Goal: Complete application form

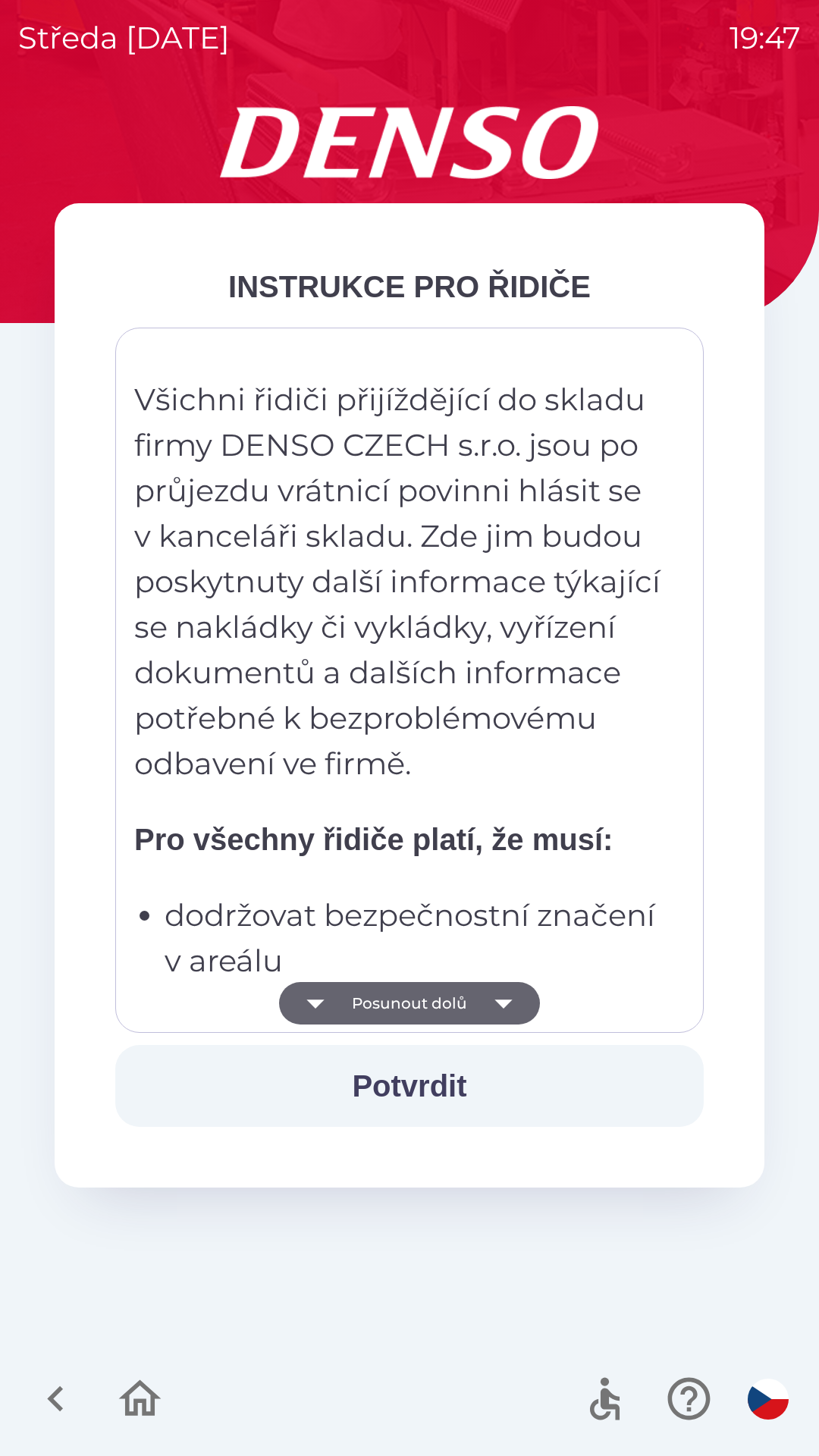
click at [432, 1007] on button "Posunout dolů" at bounding box center [410, 1003] width 261 height 43
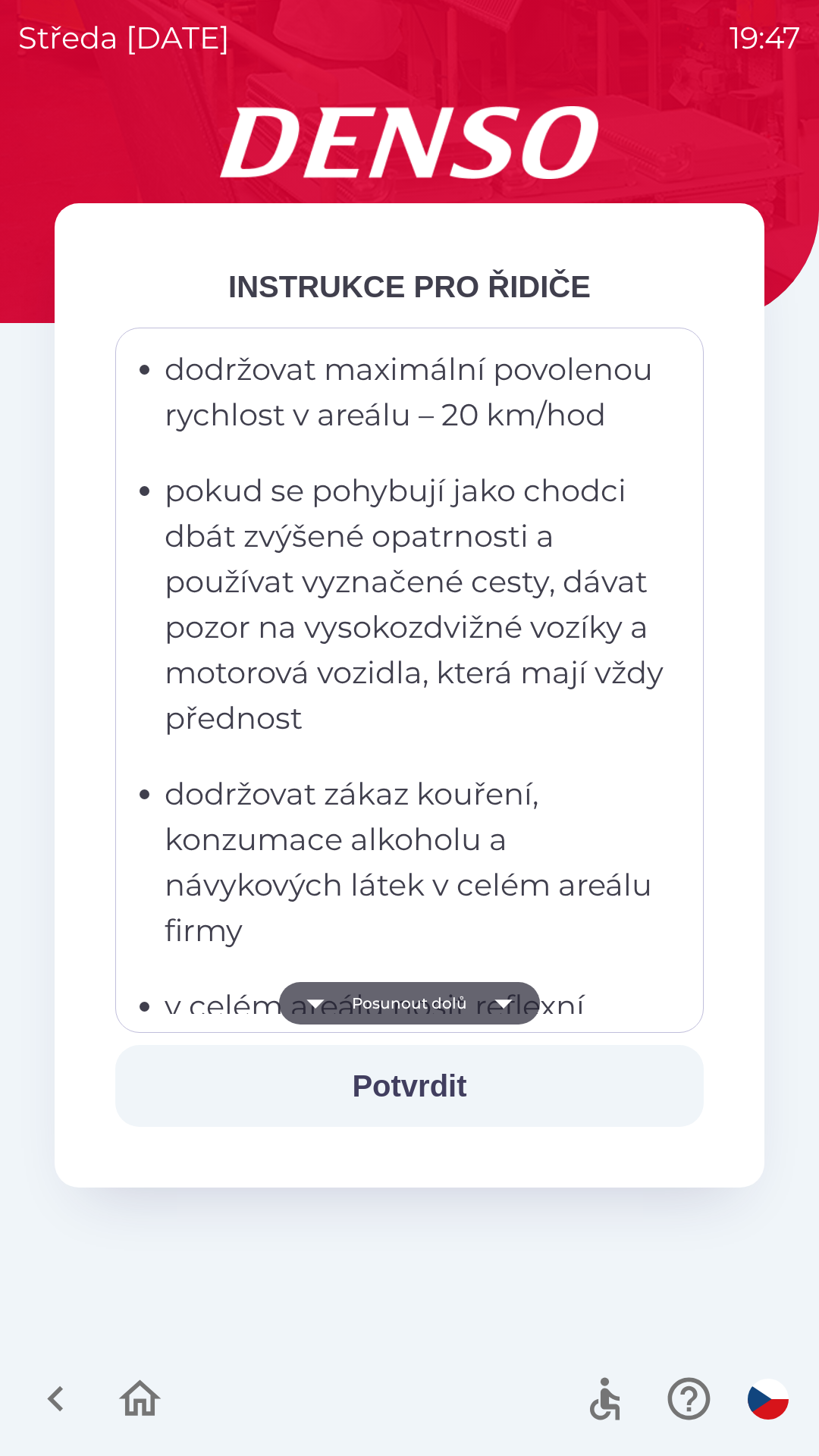
click at [472, 1018] on button "Posunout dolů" at bounding box center [410, 1003] width 261 height 43
click at [406, 1013] on button "Posunout dolů" at bounding box center [410, 1003] width 261 height 43
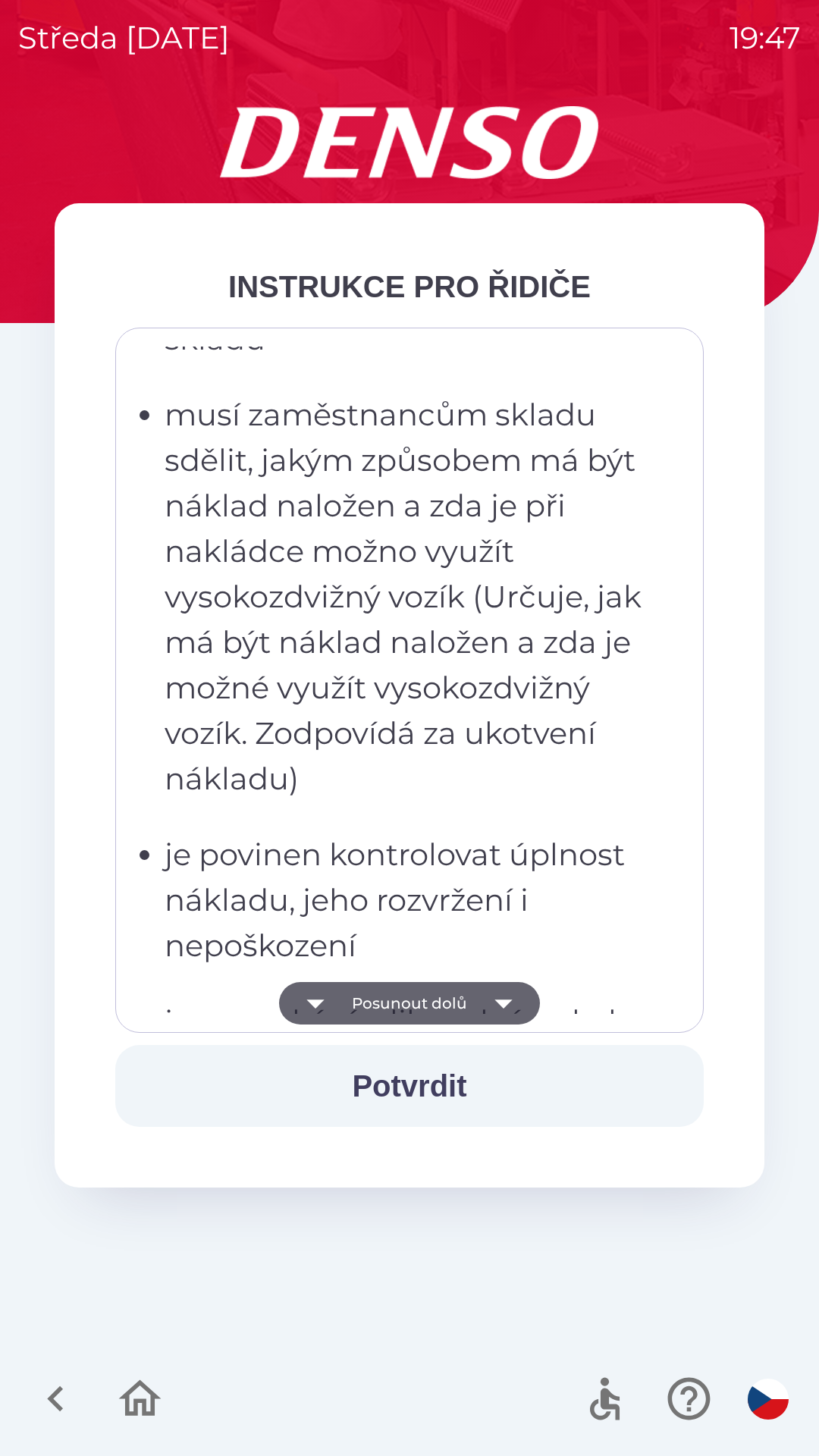
click at [364, 1006] on button "Posunout dolů" at bounding box center [410, 1003] width 261 height 43
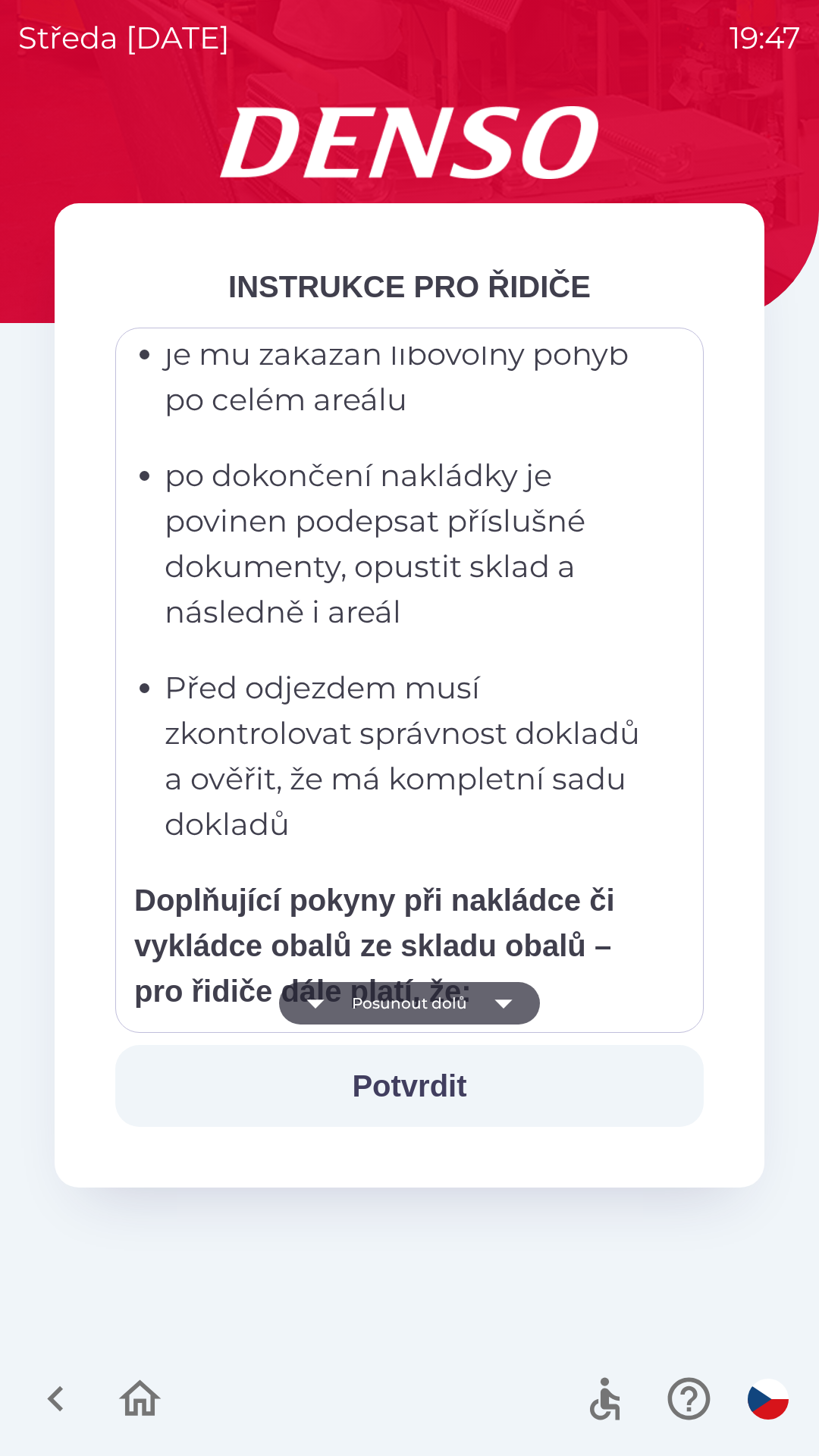
click at [332, 1013] on icon "button" at bounding box center [316, 1003] width 43 height 43
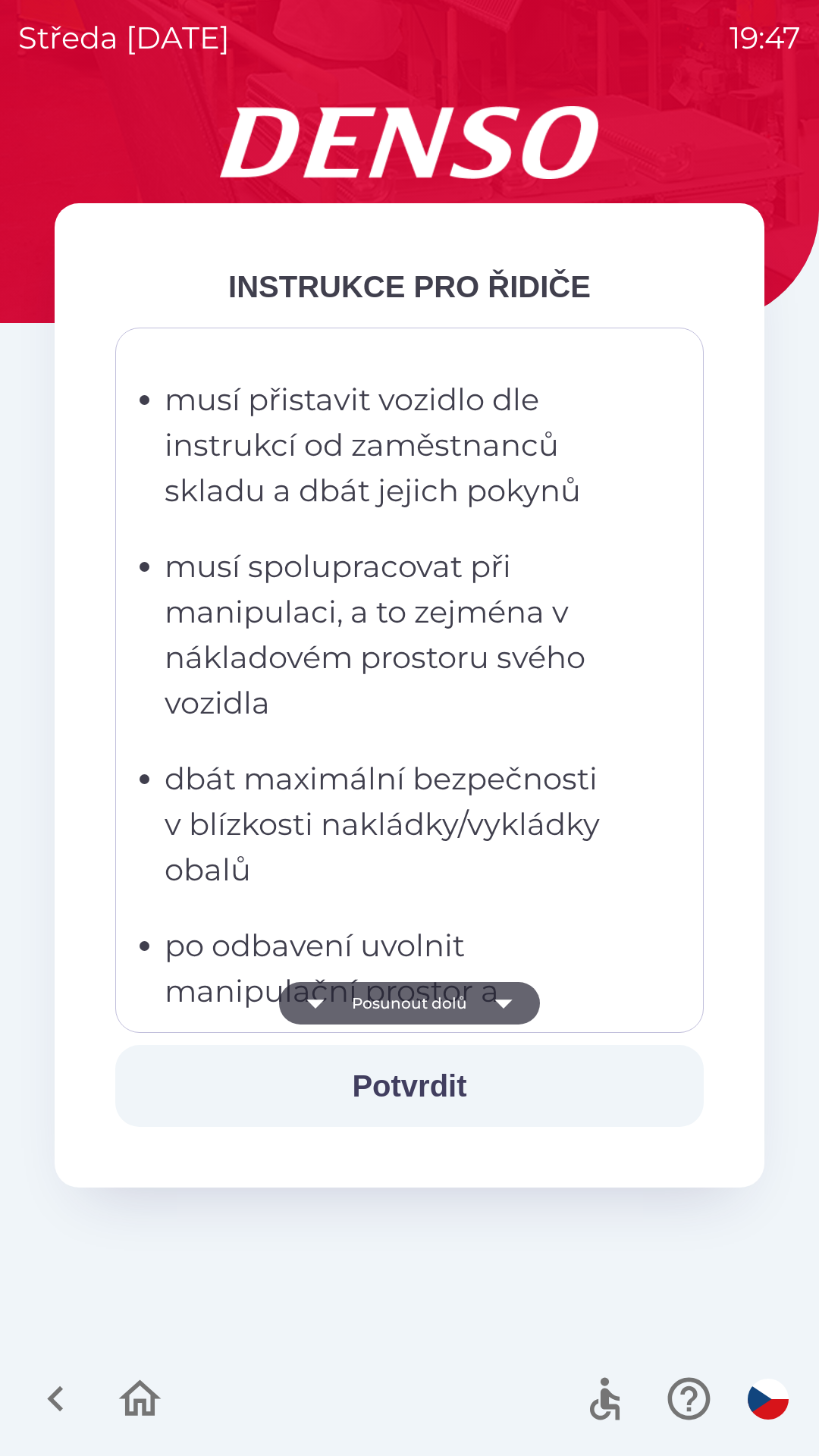
click at [357, 1002] on button "Posunout dolů" at bounding box center [410, 1003] width 261 height 43
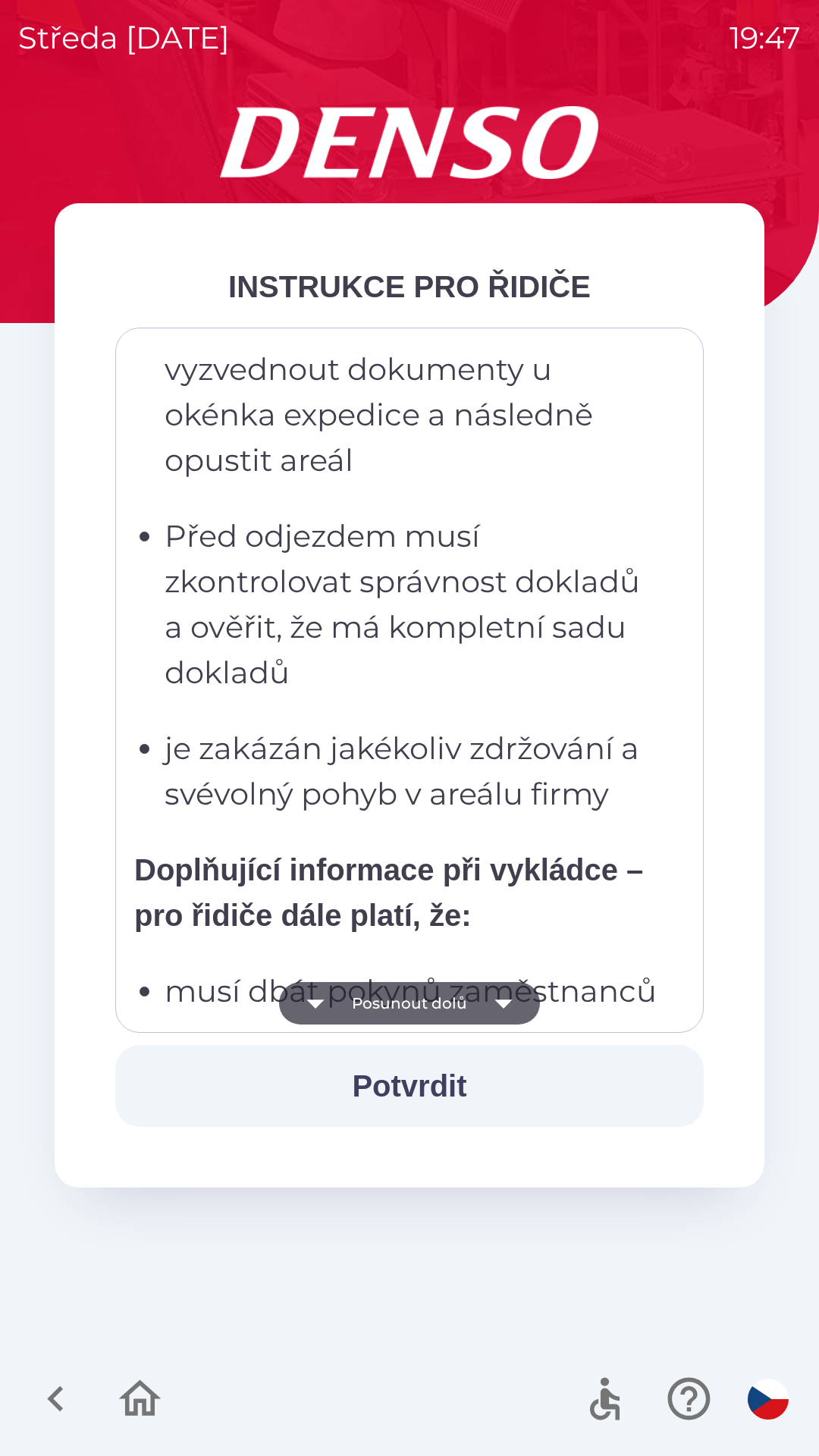
click at [436, 1001] on button "Posunout dolů" at bounding box center [410, 1003] width 261 height 43
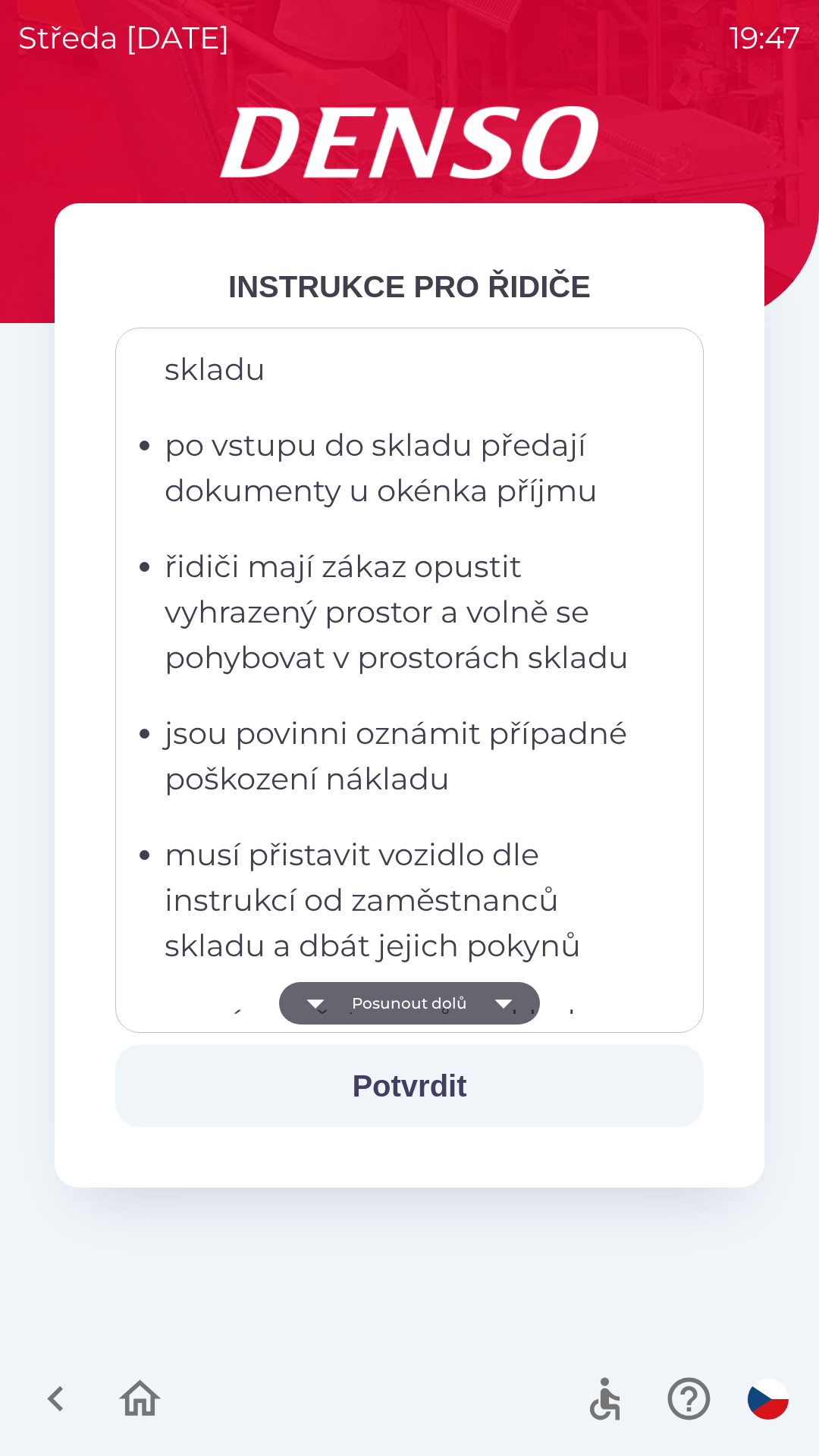
click at [332, 1002] on icon "button" at bounding box center [316, 1003] width 43 height 43
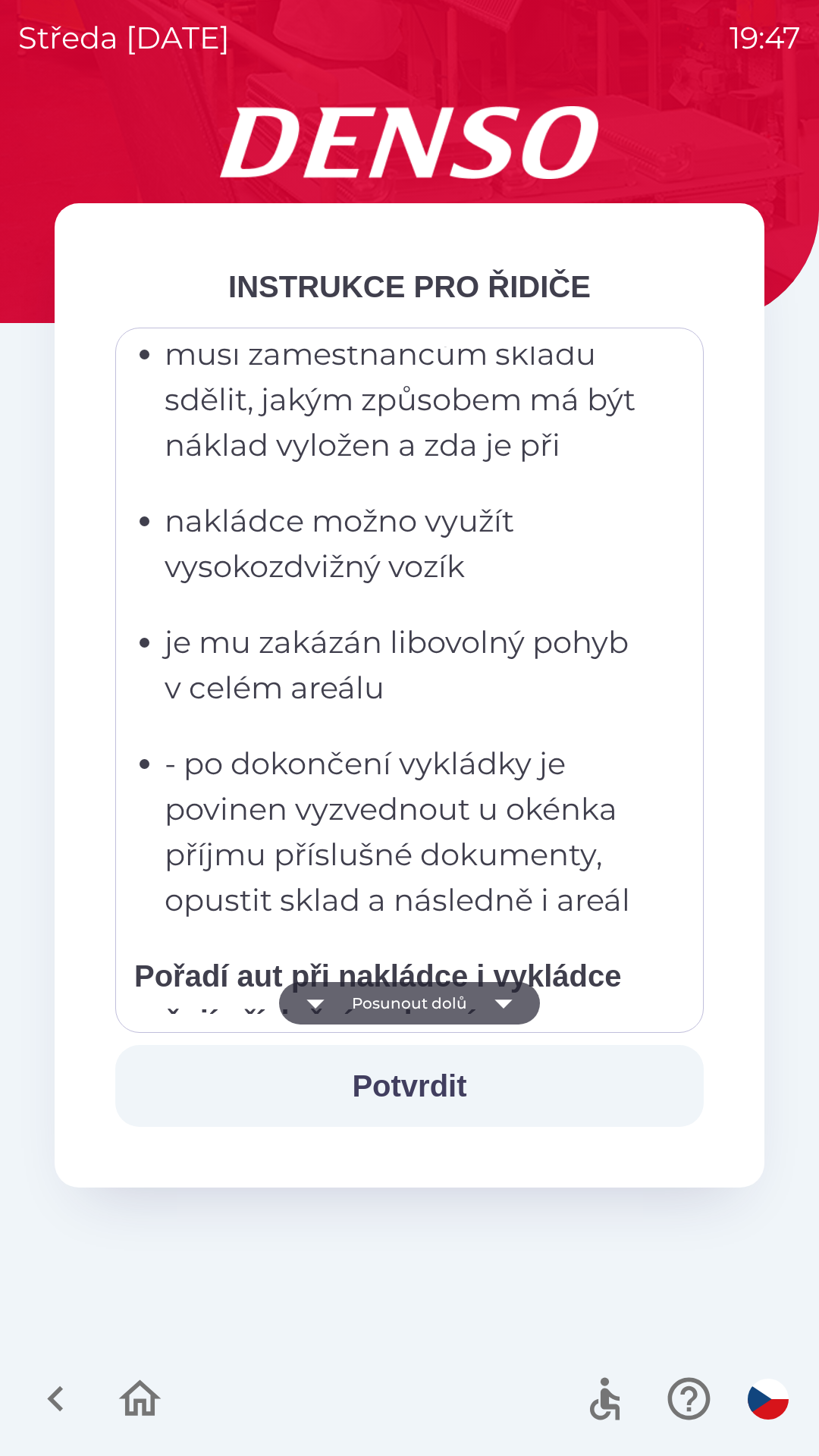
click at [462, 997] on button "Posunout dolů" at bounding box center [410, 1003] width 261 height 43
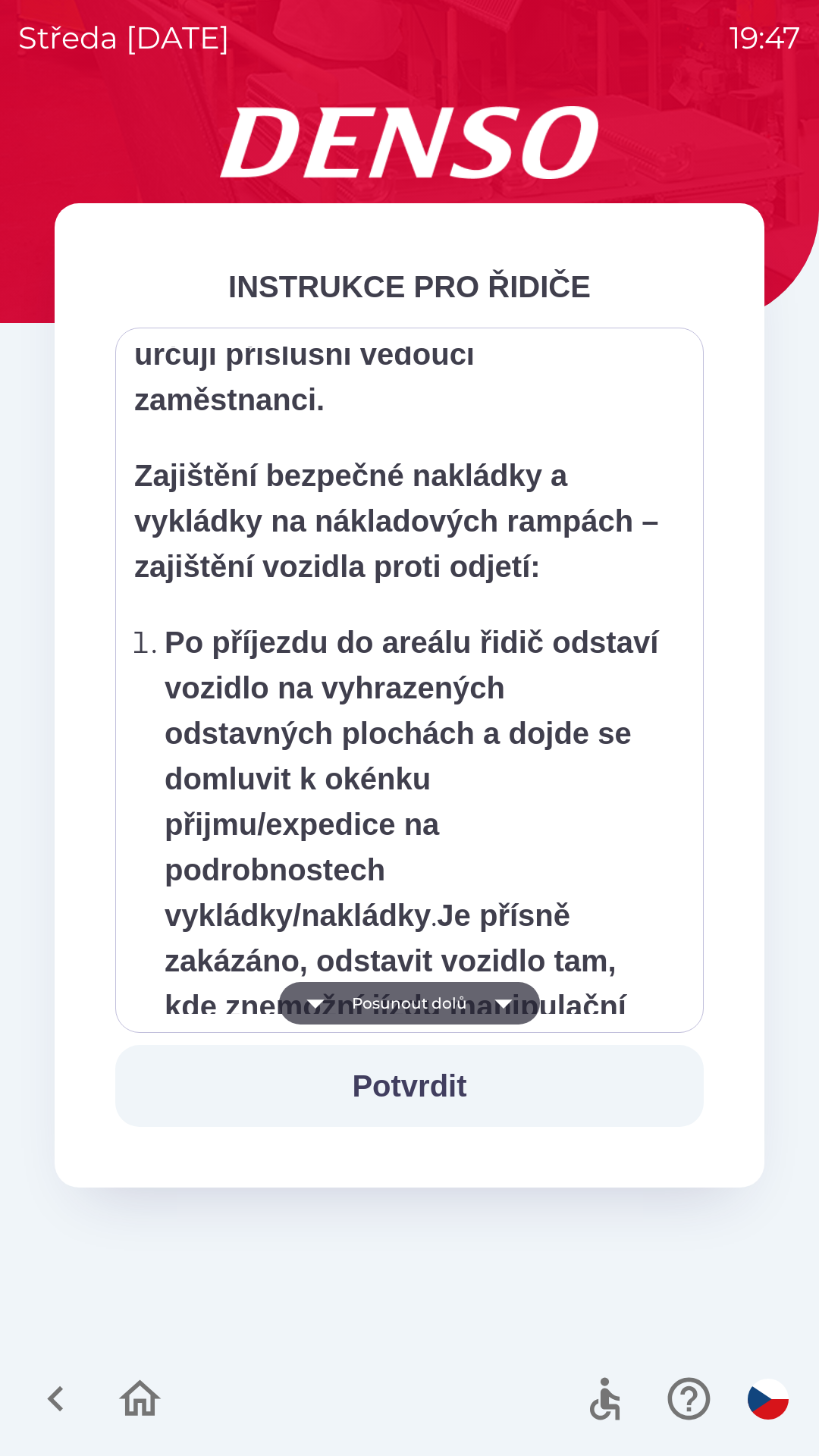
click at [346, 1003] on button "Posunout dolů" at bounding box center [410, 1003] width 261 height 43
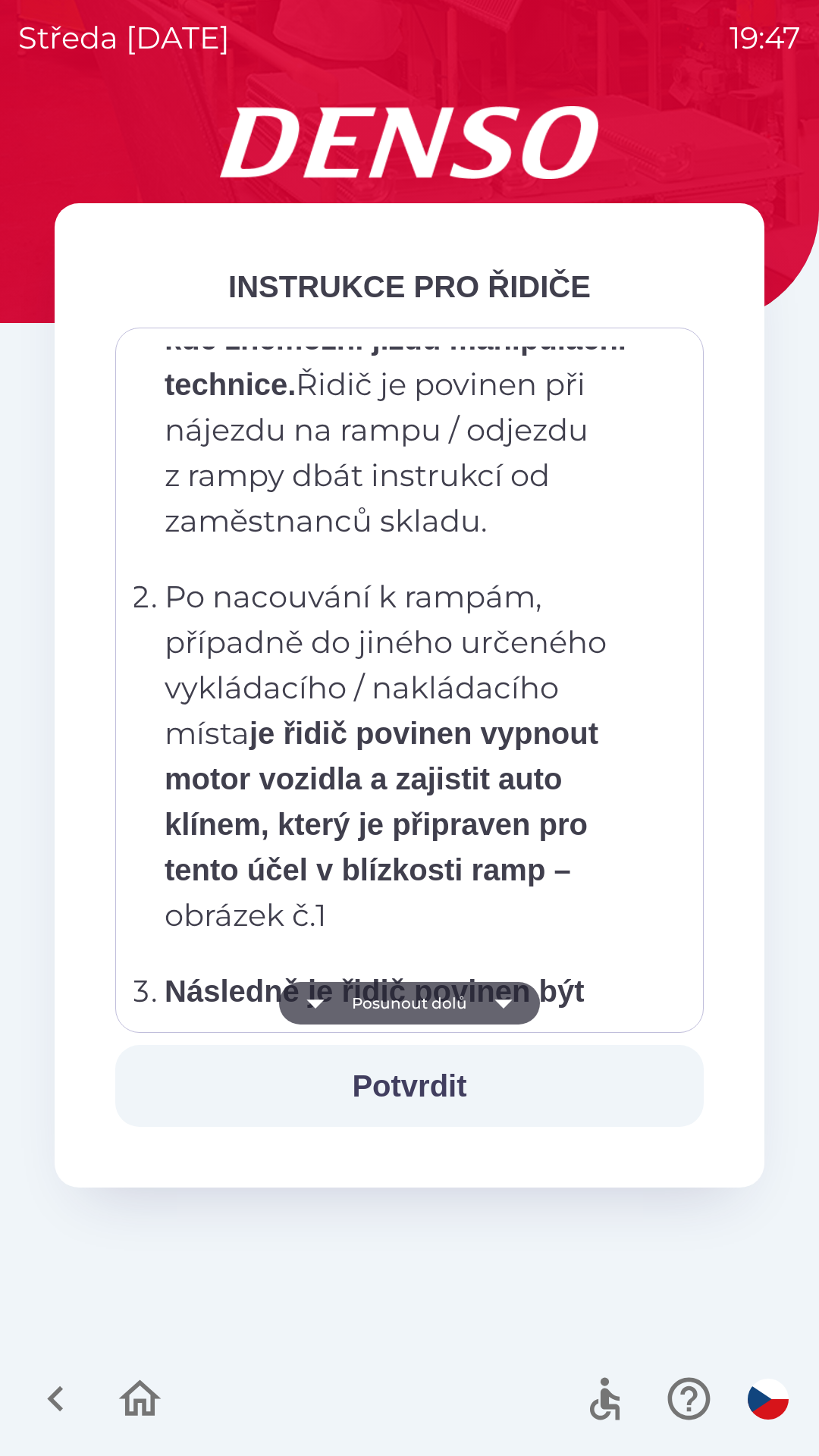
click at [463, 1002] on button "Posunout dolů" at bounding box center [410, 1003] width 261 height 43
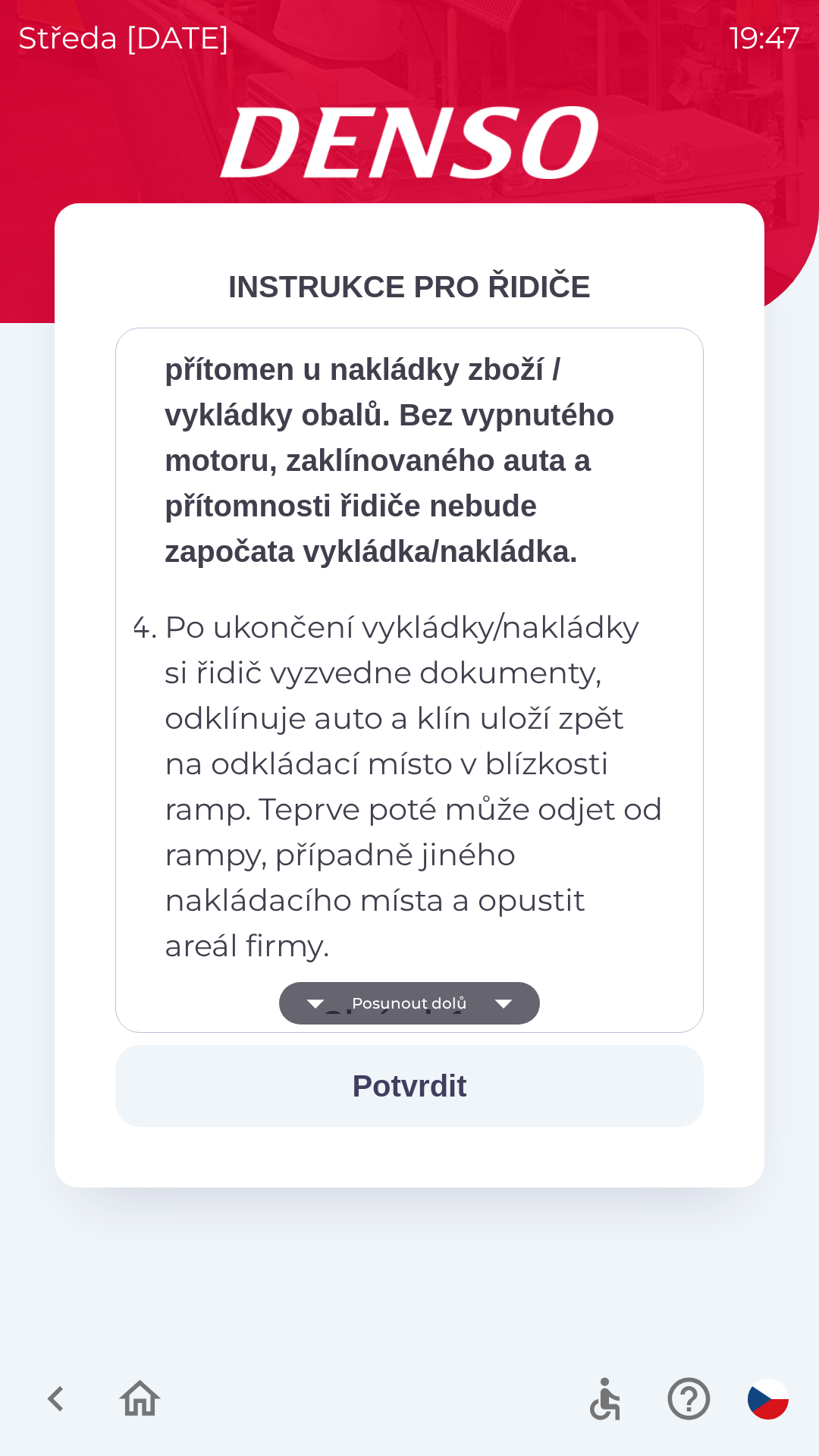
click at [336, 1018] on icon "button" at bounding box center [316, 1003] width 43 height 43
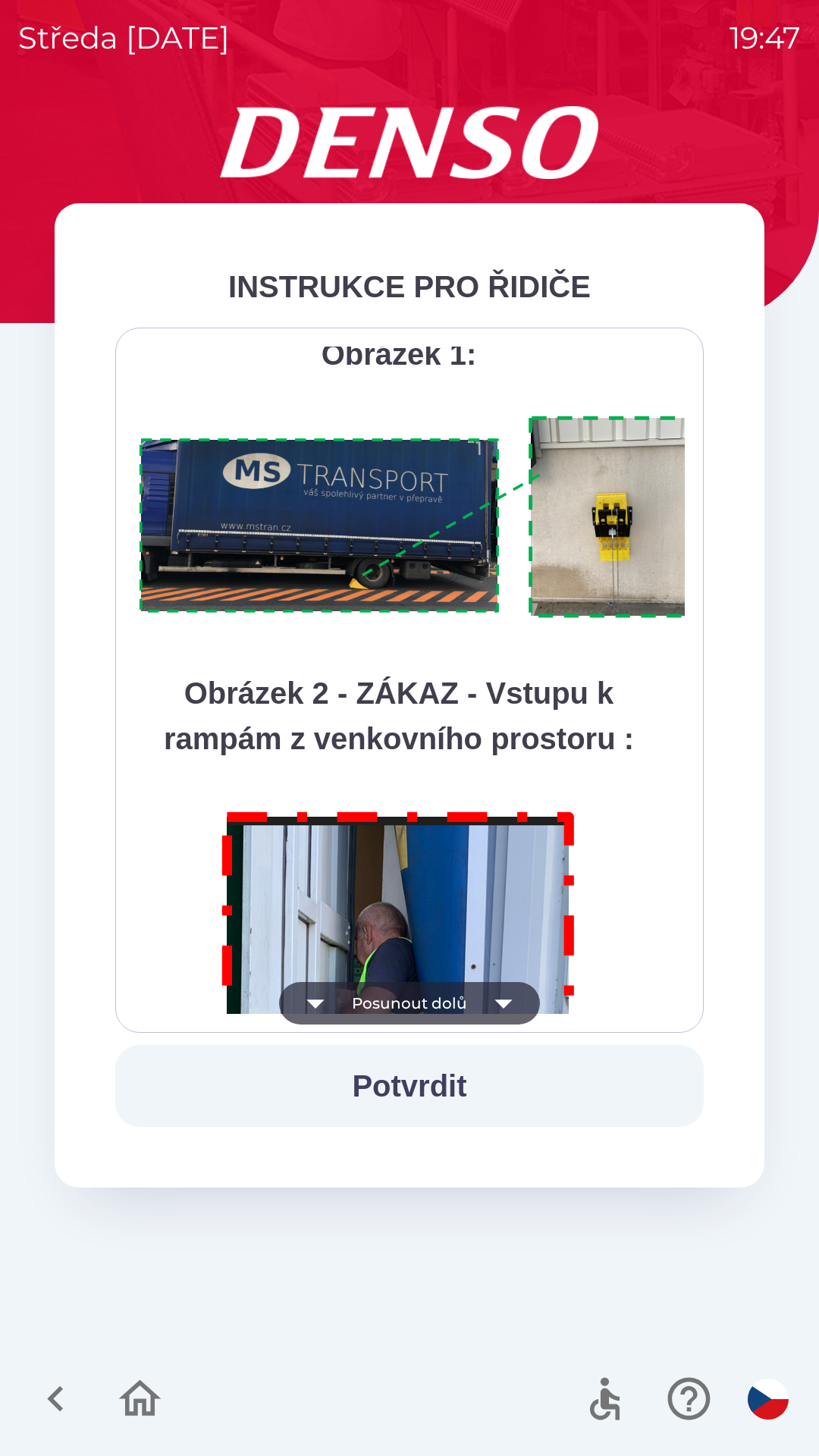
click at [463, 1002] on button "Posunout dolů" at bounding box center [410, 1003] width 261 height 43
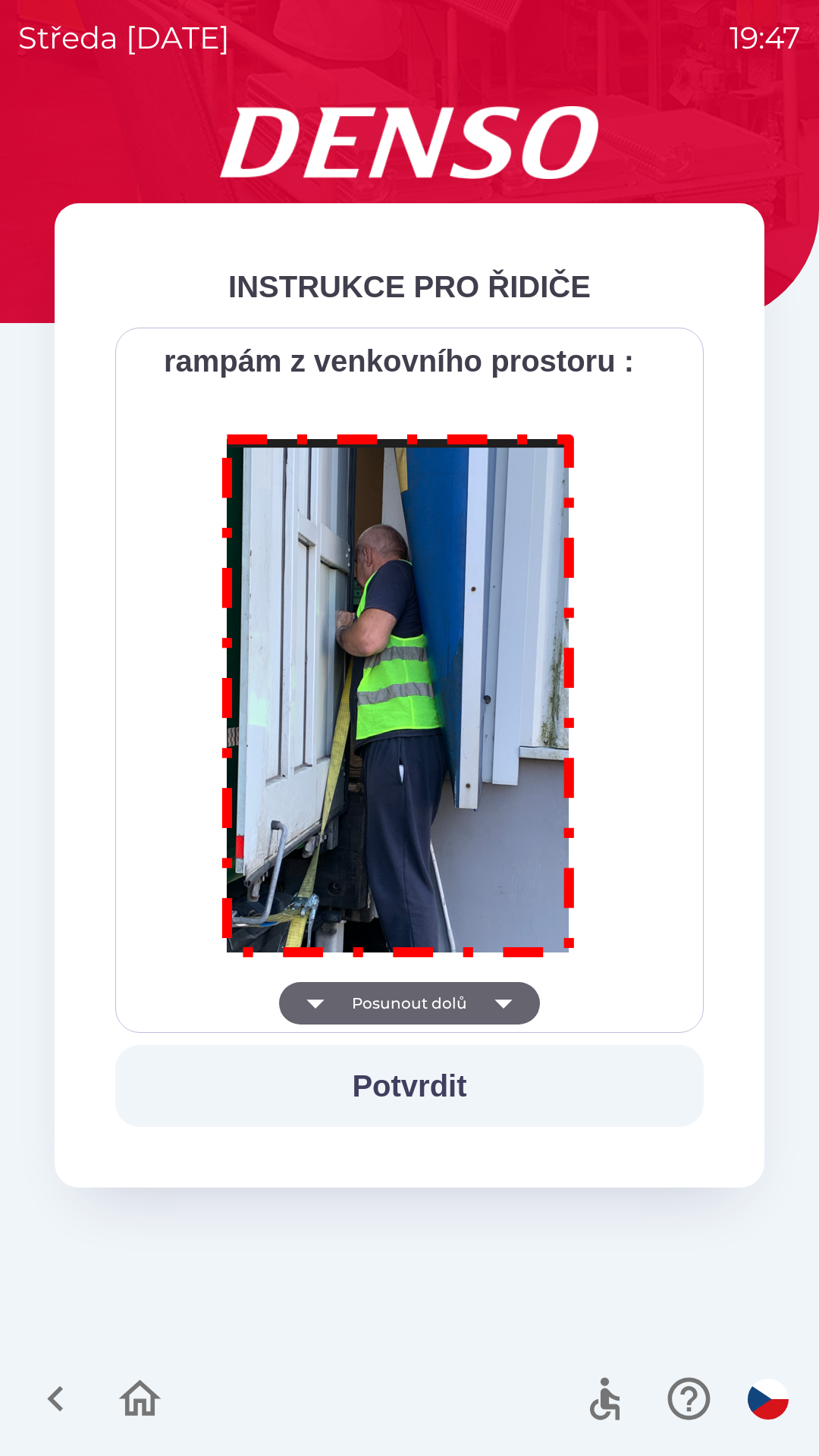
click at [348, 1006] on div "Všichni řidiči přijíždějící do skladu firmy DENSO CZECH s.r.o. jsou po průjezdu…" at bounding box center [410, 679] width 551 height 667
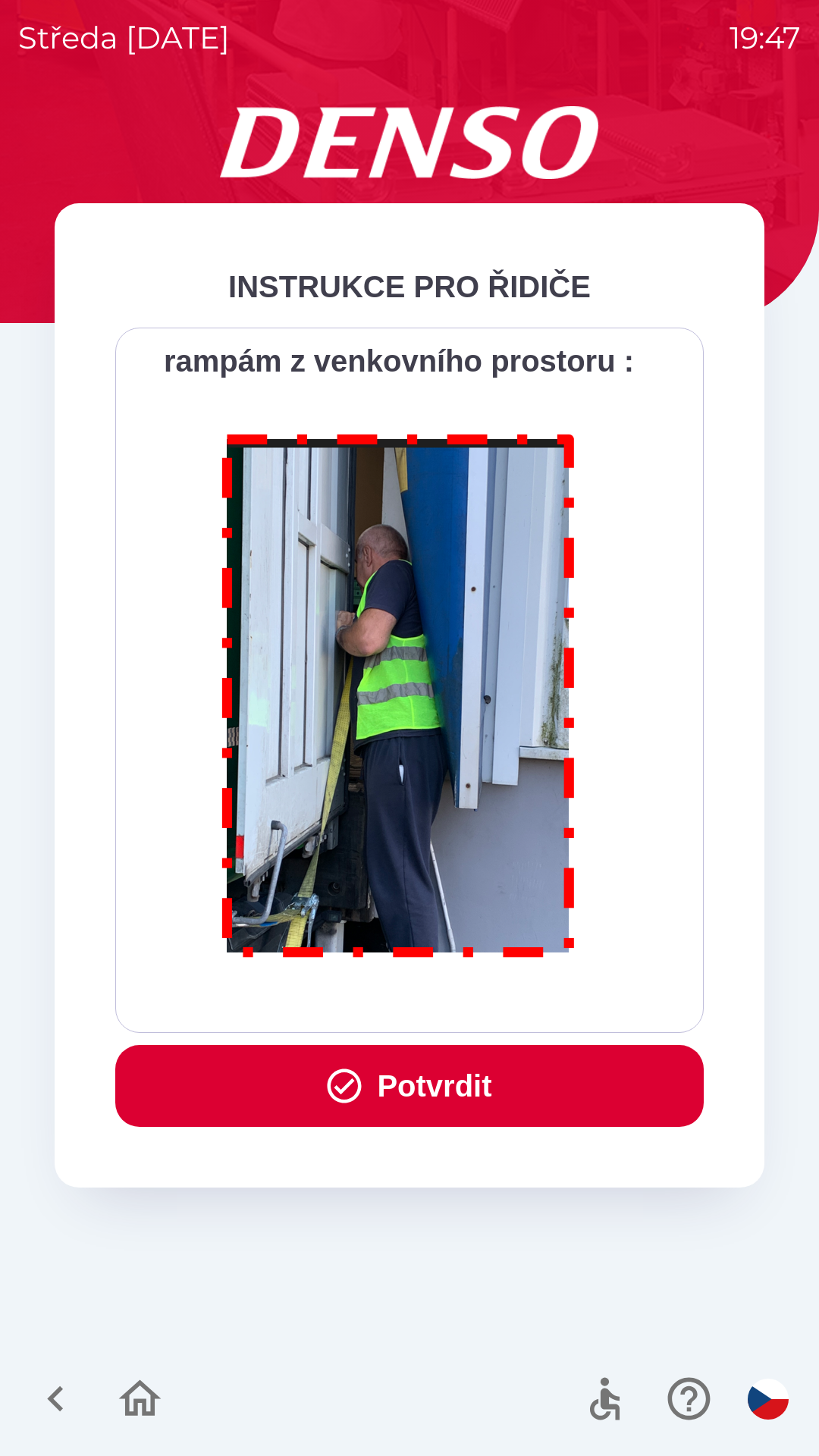
click at [432, 999] on div "Všichni řidiči přijíždějící do skladu firmy DENSO CZECH s.r.o. jsou po průjezdu…" at bounding box center [410, 679] width 551 height 667
click at [384, 1076] on button "Potvrdit" at bounding box center [409, 1086] width 588 height 82
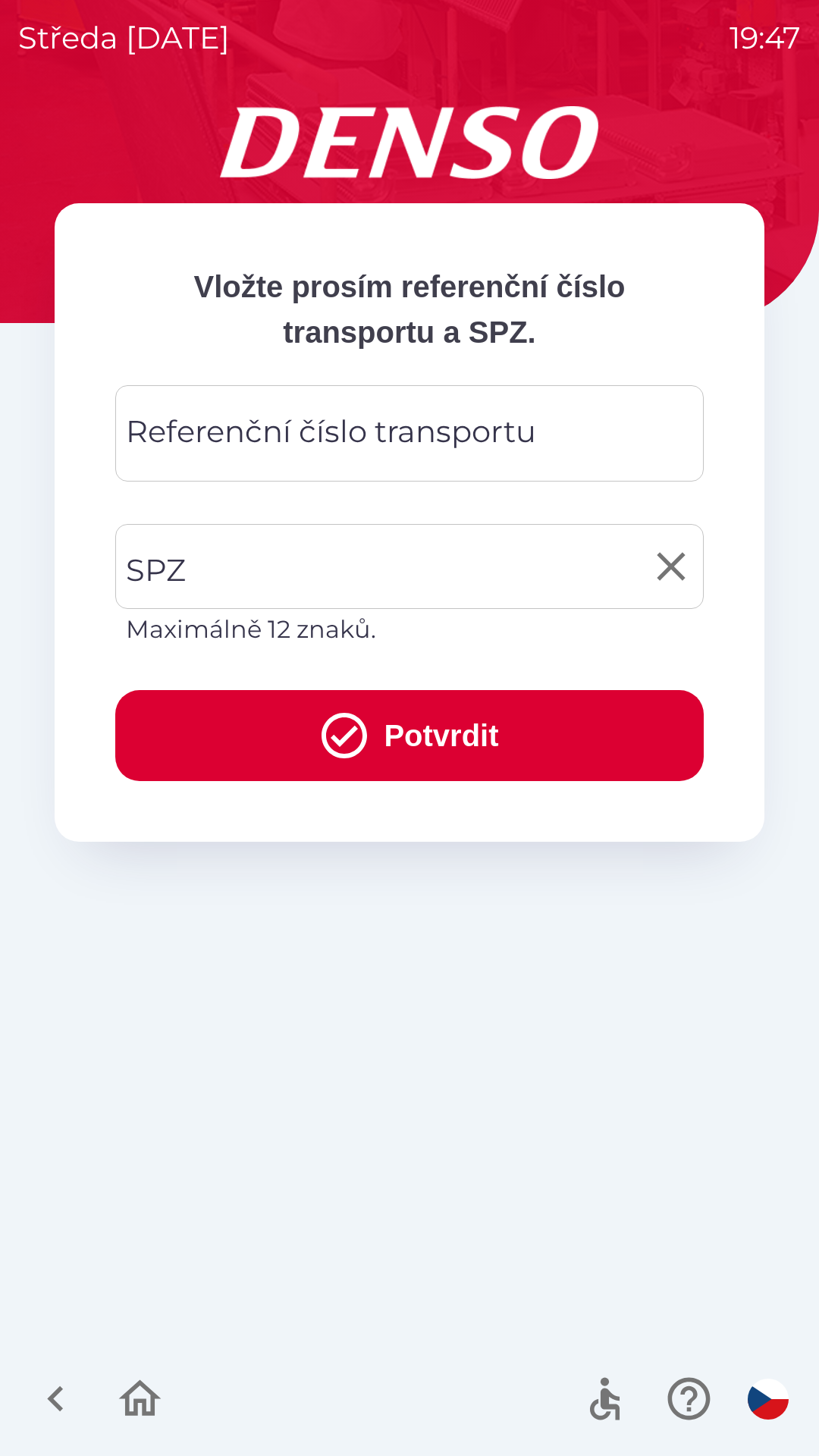
click at [324, 565] on input "SPZ" at bounding box center [398, 566] width 552 height 71
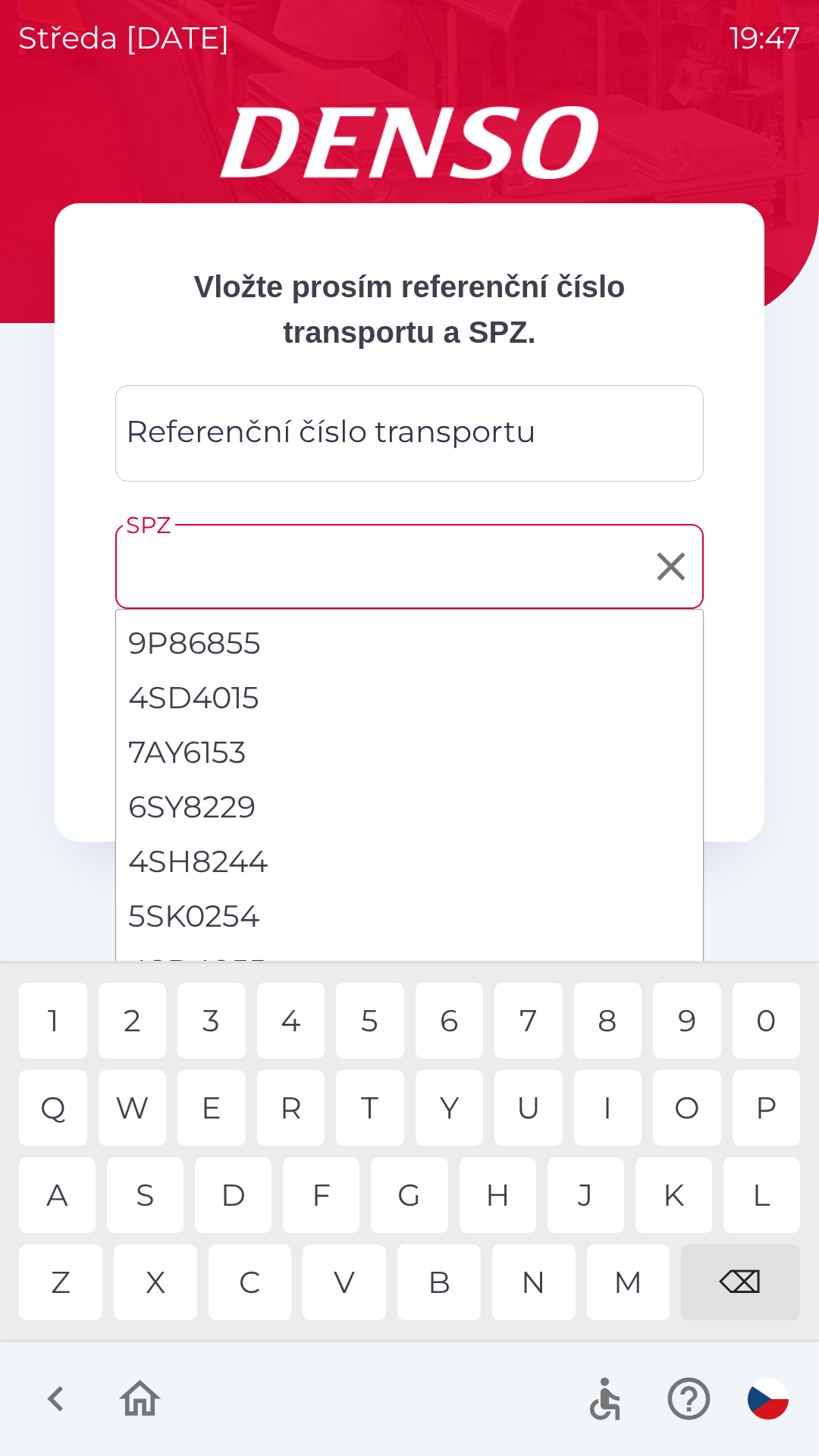
scroll to position [15, 0]
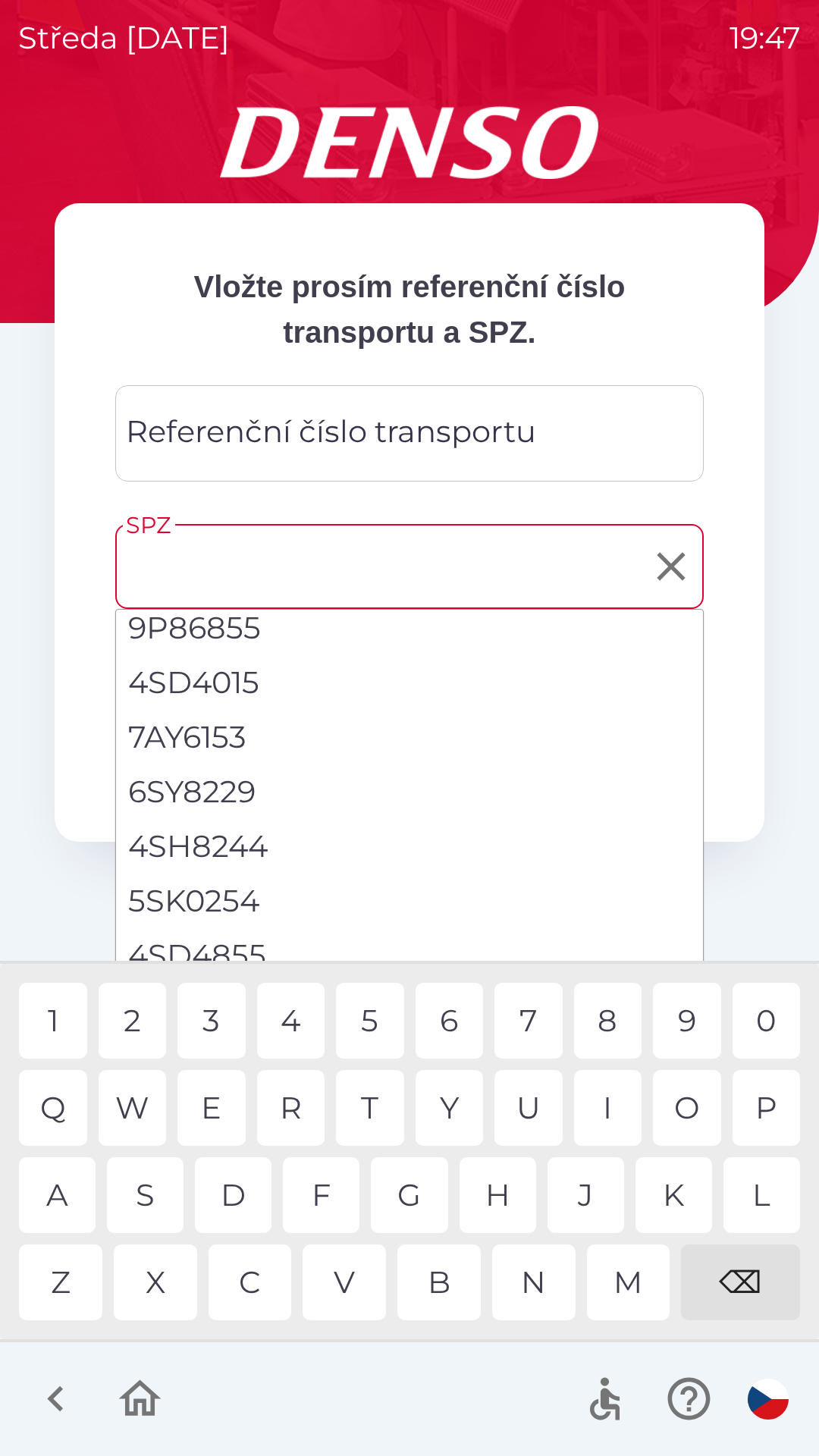
click at [263, 949] on li "4SD4855" at bounding box center [409, 955] width 587 height 55
type input "*******"
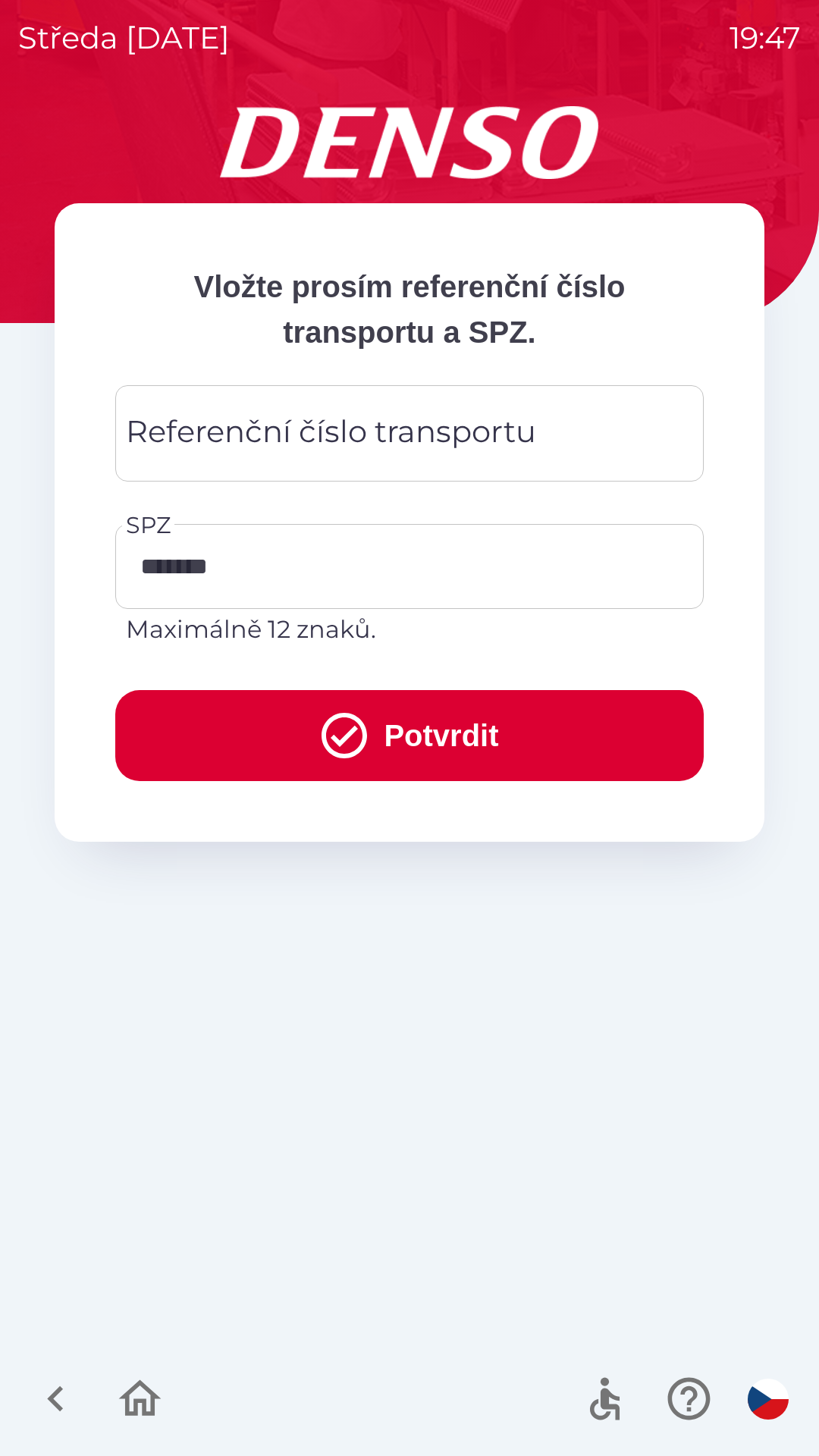
click at [364, 436] on div "Referenční číslo transportu Referenční číslo transportu" at bounding box center [409, 433] width 588 height 96
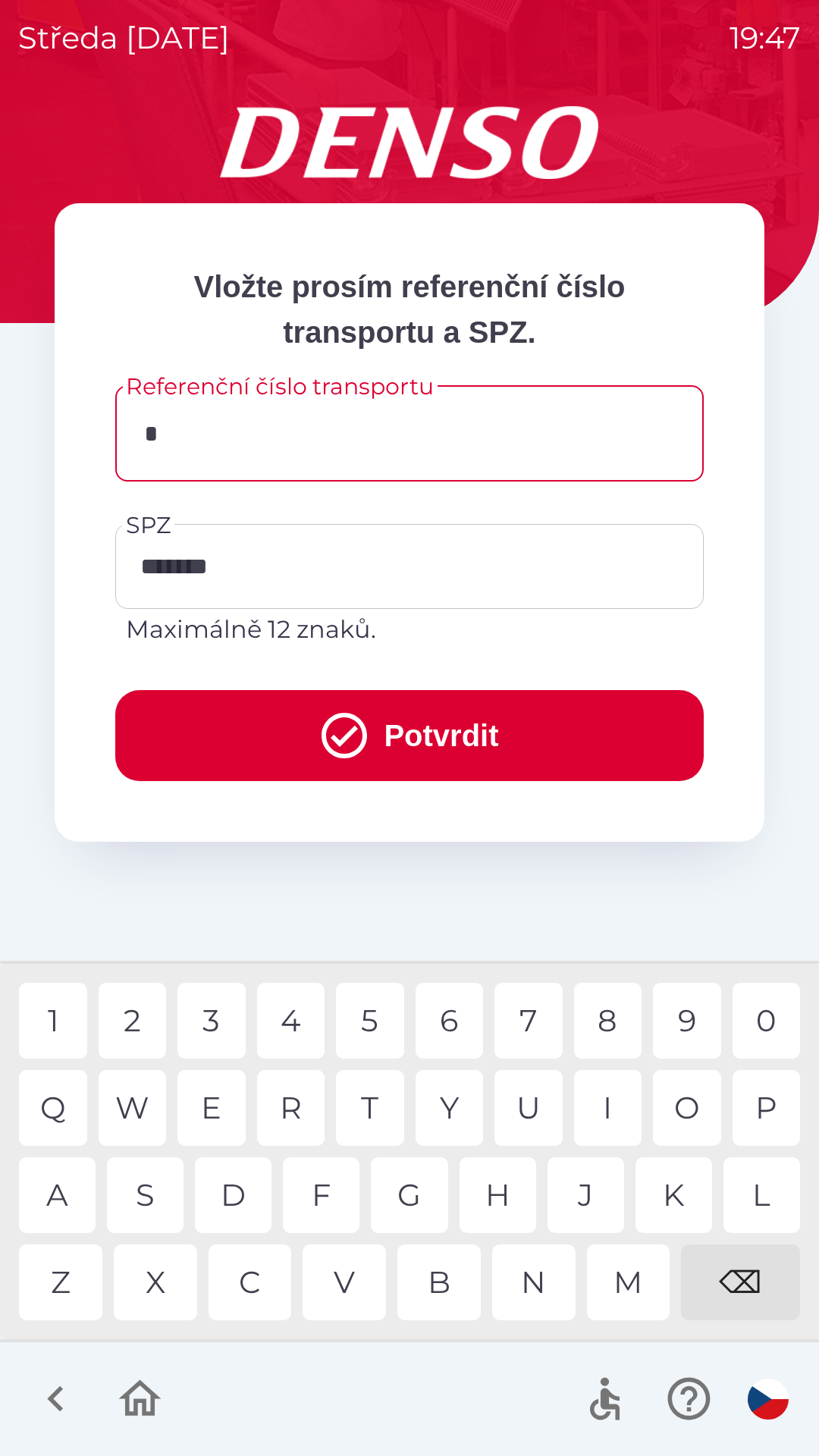
click at [259, 1287] on div "C" at bounding box center [250, 1282] width 84 height 75
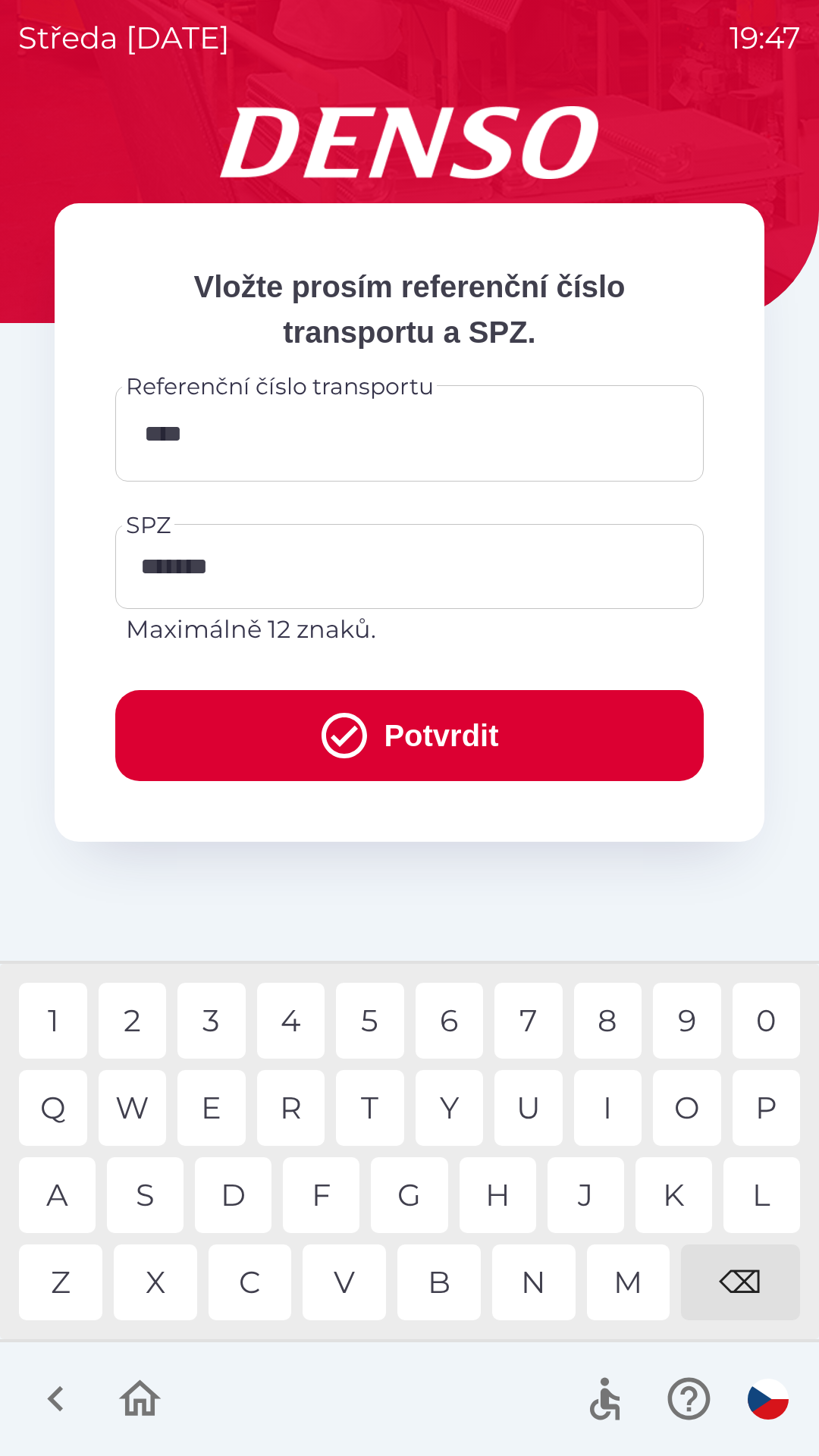
click at [213, 1029] on div "3" at bounding box center [211, 1020] width 68 height 75
click at [778, 1024] on div "0" at bounding box center [766, 1020] width 68 height 75
type input "*********"
click at [506, 696] on button "Potvrdit" at bounding box center [409, 735] width 588 height 91
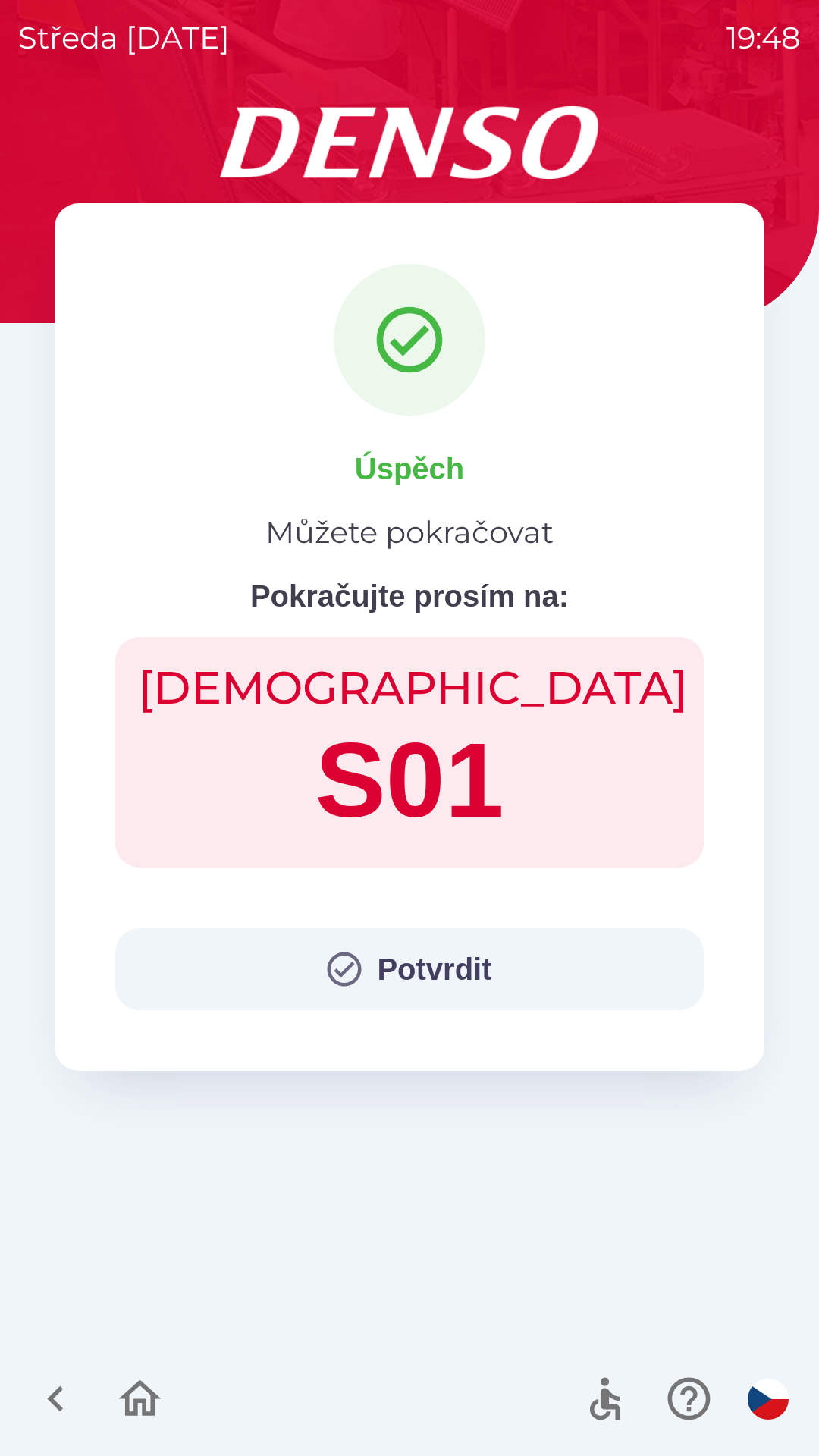
click at [434, 986] on button "Potvrdit" at bounding box center [409, 969] width 588 height 82
